Goal: Check status: Check status

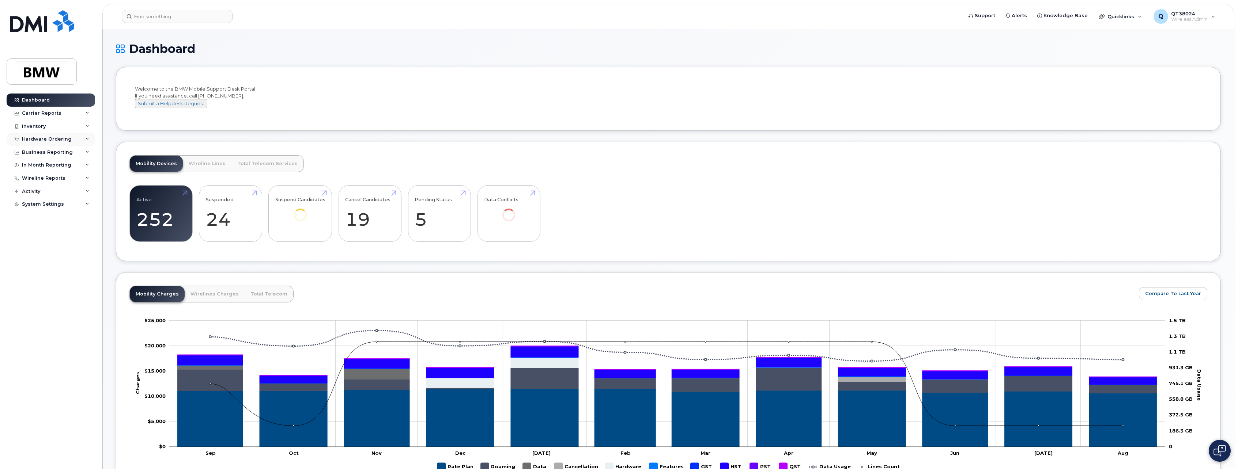
click at [82, 137] on div "Hardware Ordering" at bounding box center [51, 139] width 88 height 13
click at [47, 152] on div "Overview" at bounding box center [37, 152] width 24 height 7
click at [33, 154] on div "Overview" at bounding box center [37, 152] width 24 height 7
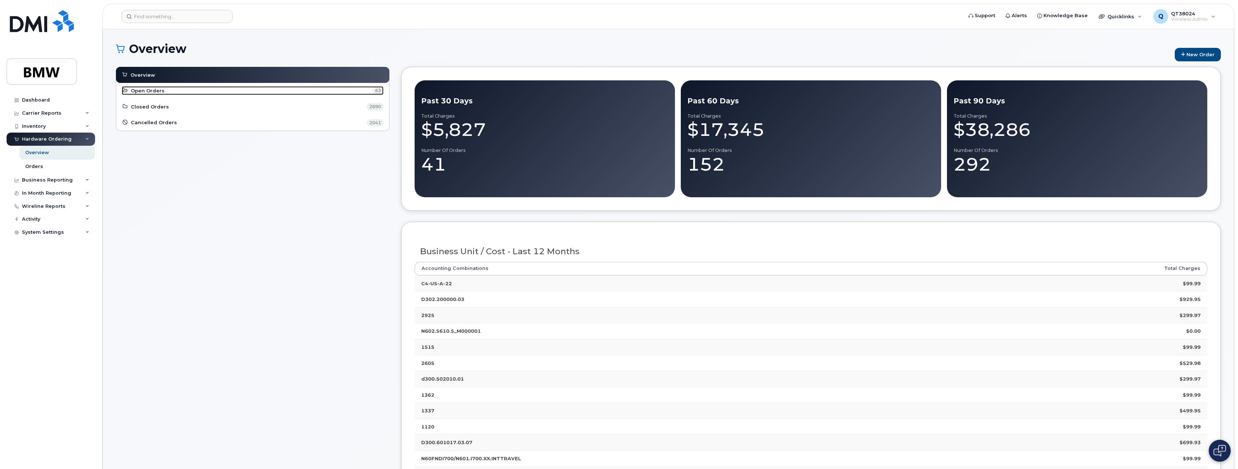
click at [145, 90] on span "Open Orders" at bounding box center [148, 90] width 34 height 7
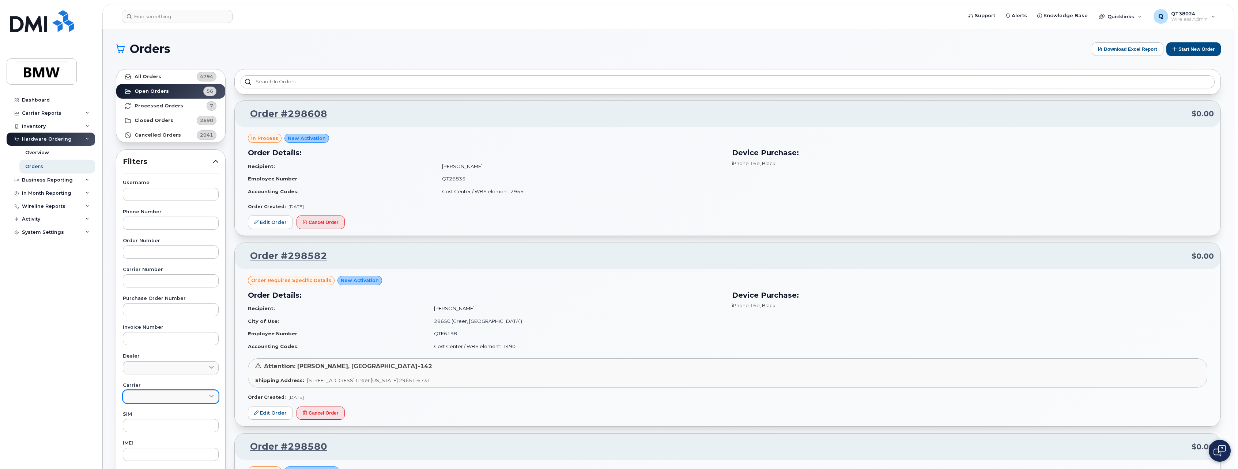
click at [214, 397] on span at bounding box center [211, 396] width 7 height 7
click at [158, 425] on div "Bell" at bounding box center [171, 425] width 92 height 12
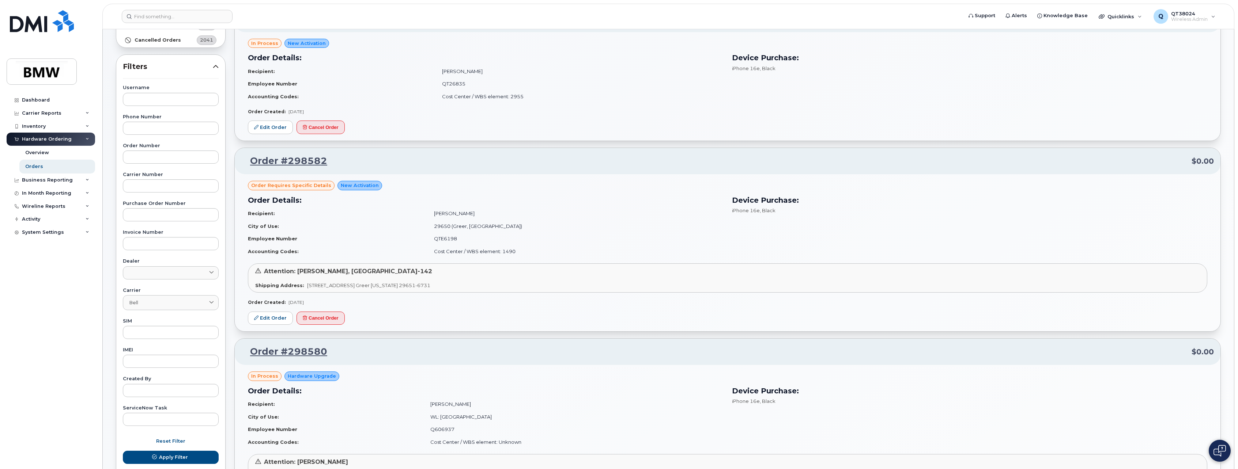
scroll to position [146, 0]
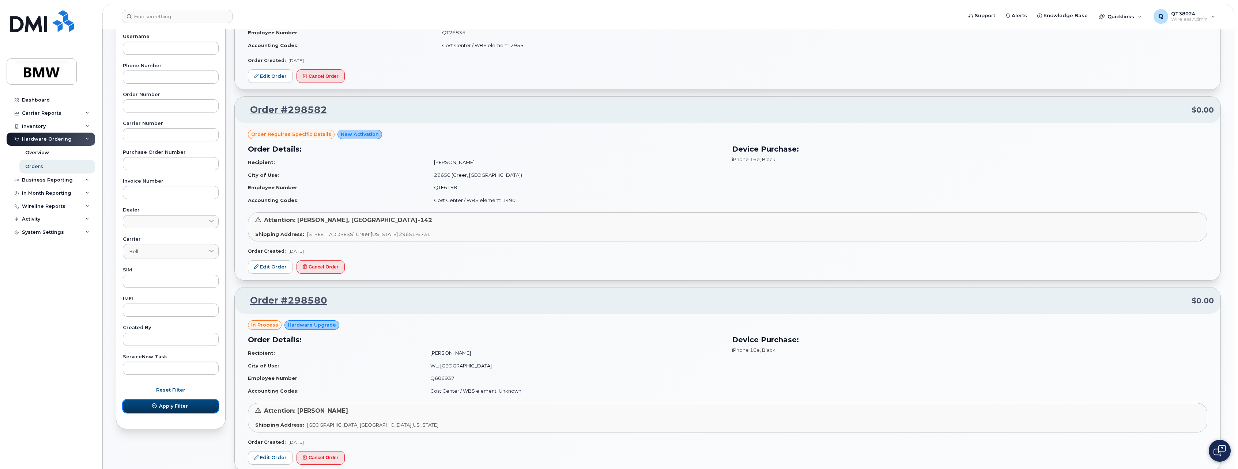
click at [140, 408] on button "Apply Filter" at bounding box center [171, 406] width 96 height 13
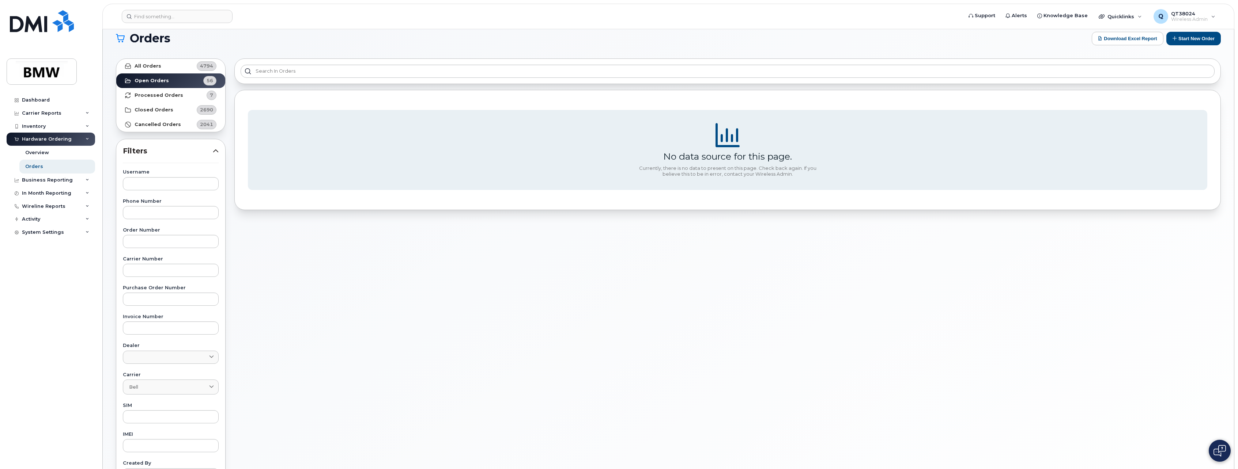
scroll to position [0, 0]
